Goal: Information Seeking & Learning: Learn about a topic

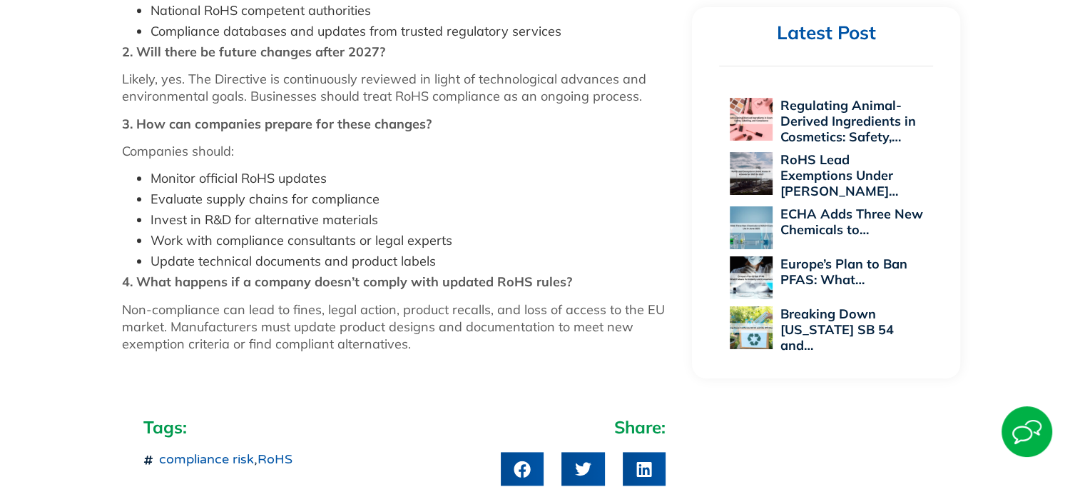
scroll to position [1427, 0]
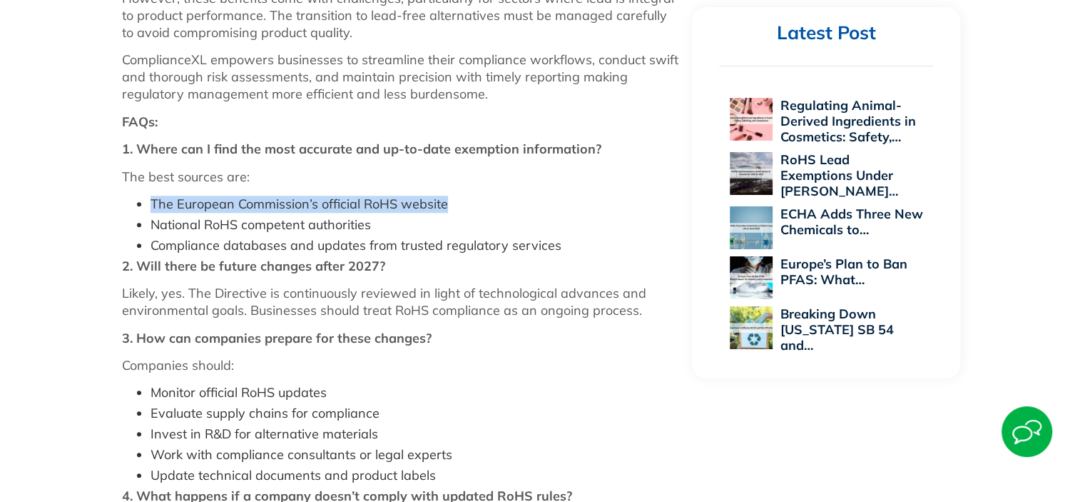
drag, startPoint x: 152, startPoint y: 205, endPoint x: 449, endPoint y: 200, distance: 296.9
click at [449, 200] on li "The European Commission’s official RoHS website" at bounding box center [415, 204] width 528 height 17
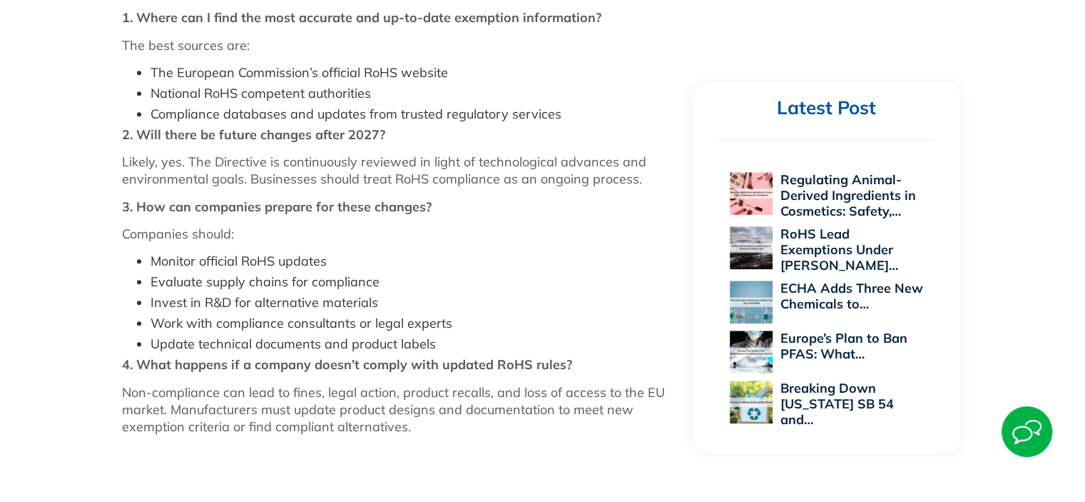
scroll to position [1427, 0]
